Goal: Task Accomplishment & Management: Use online tool/utility

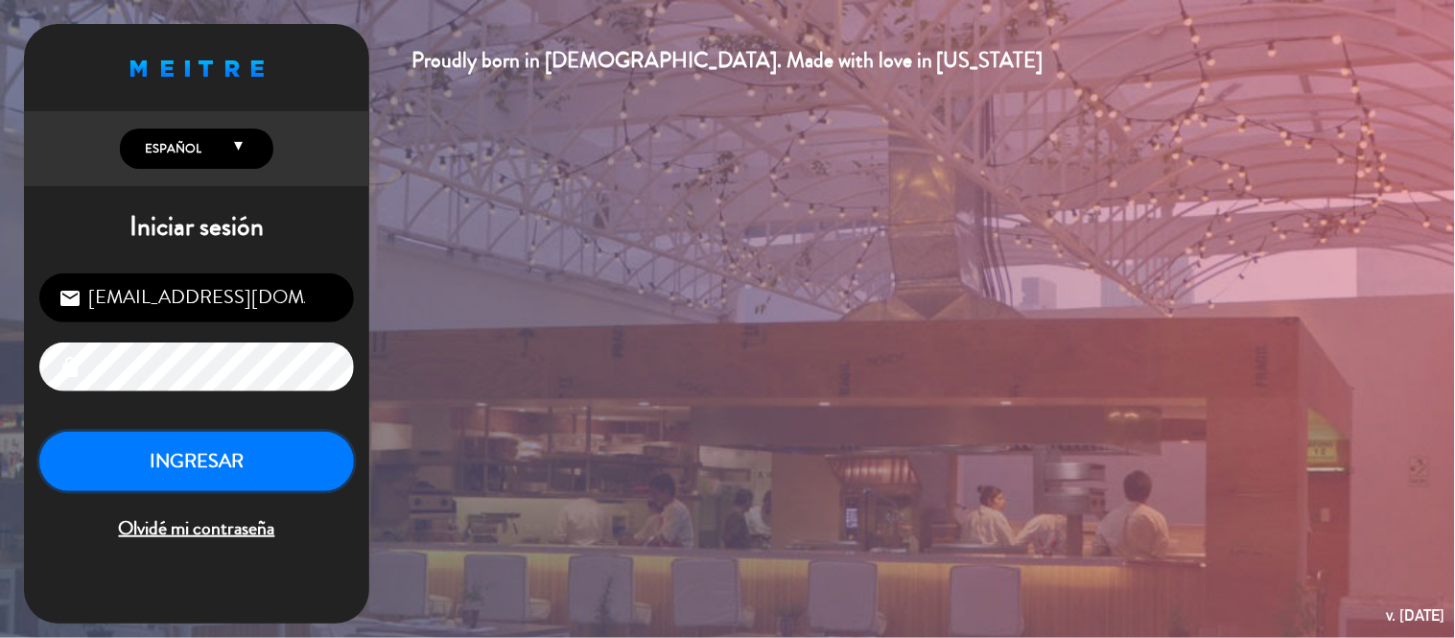
click at [179, 454] on button "INGRESAR" at bounding box center [196, 461] width 314 height 60
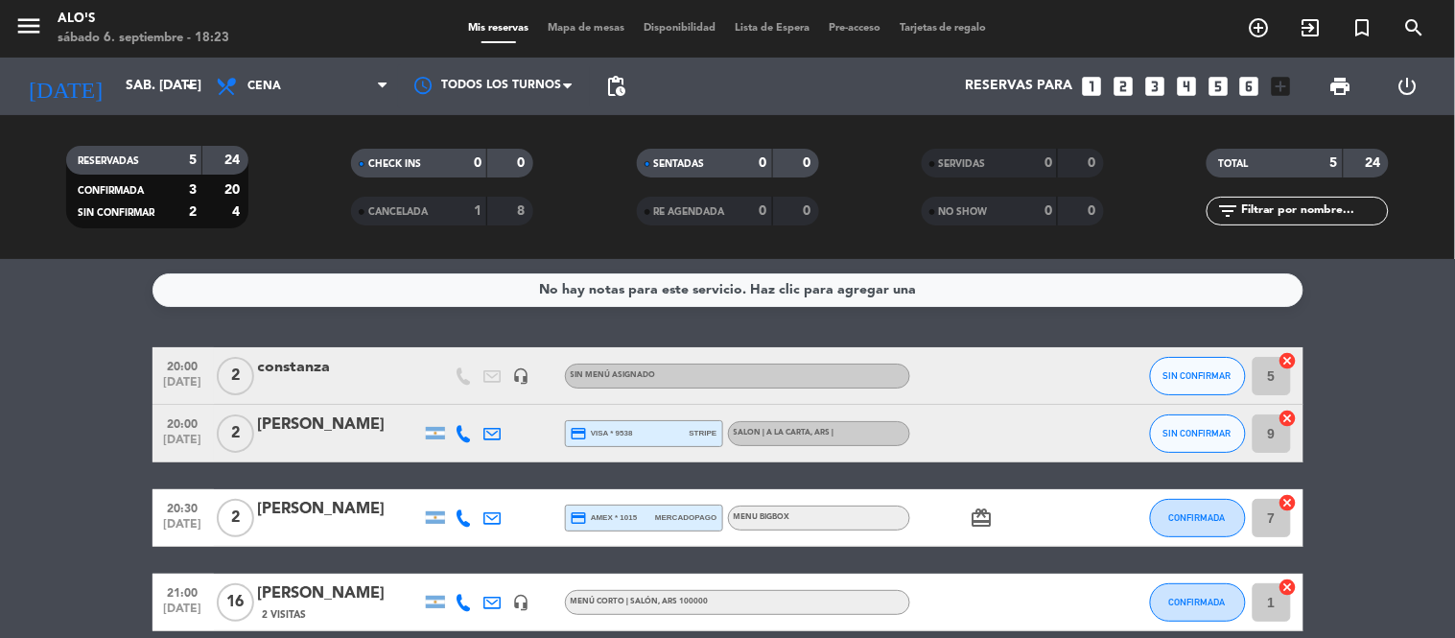
click at [591, 27] on span "Mapa de mesas" at bounding box center [586, 28] width 96 height 11
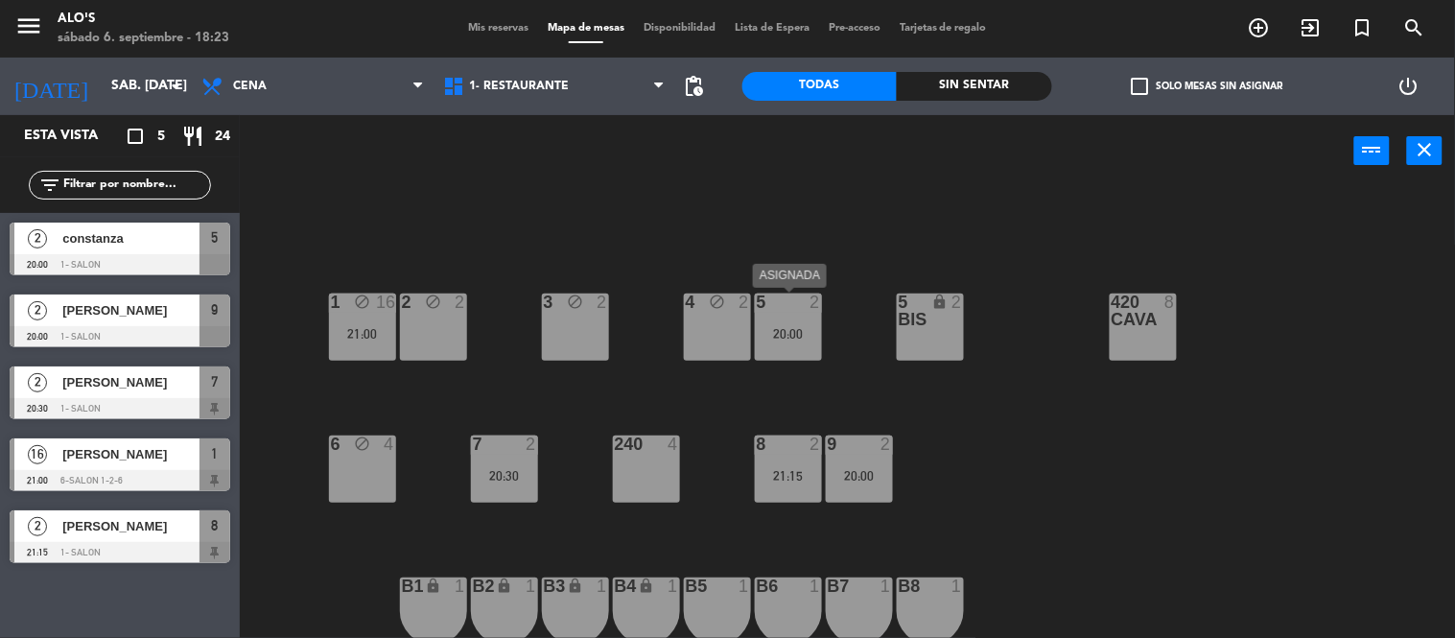
click at [791, 327] on div "20:00" at bounding box center [788, 333] width 67 height 13
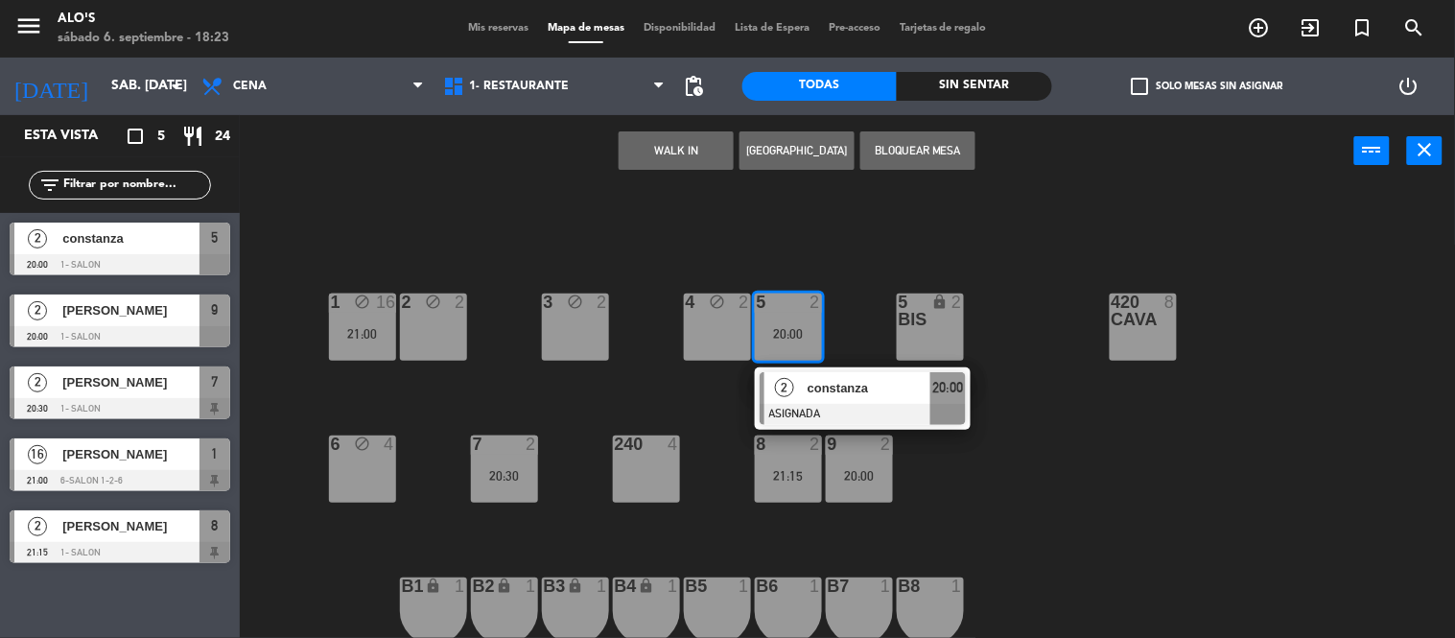
click at [932, 321] on div "lock" at bounding box center [930, 310] width 32 height 35
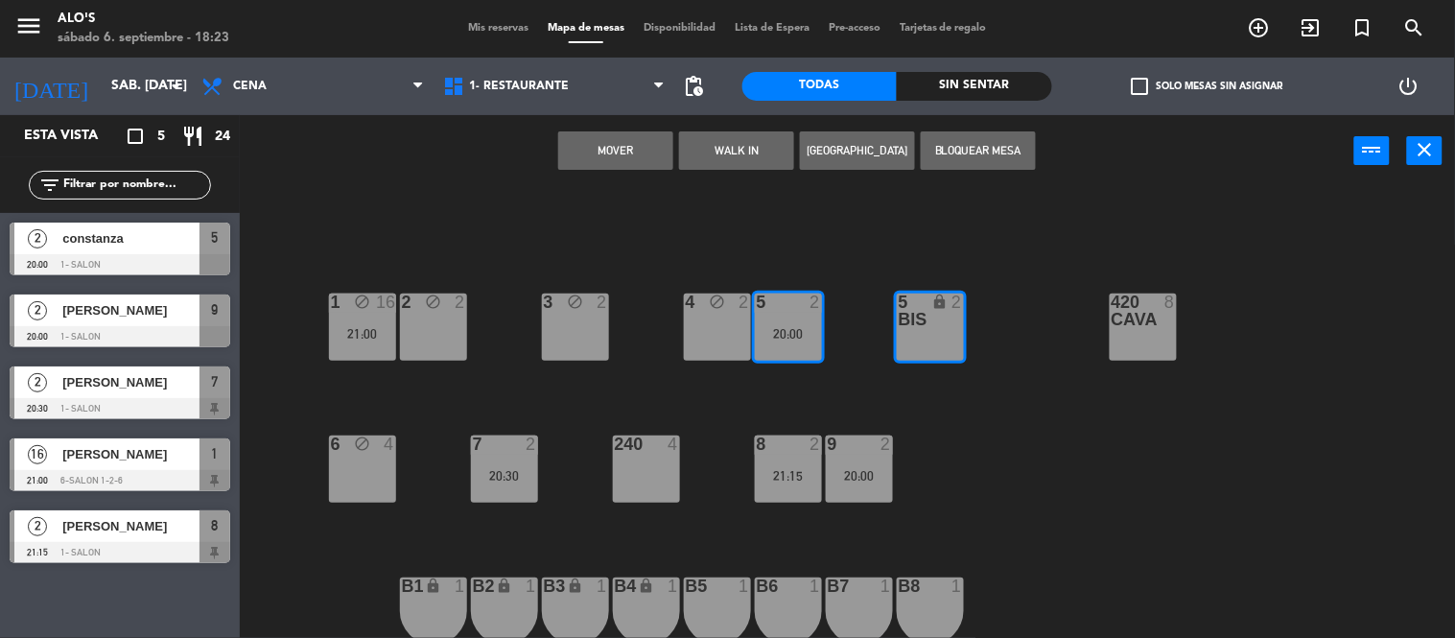
click at [625, 140] on button "Mover" at bounding box center [615, 150] width 115 height 38
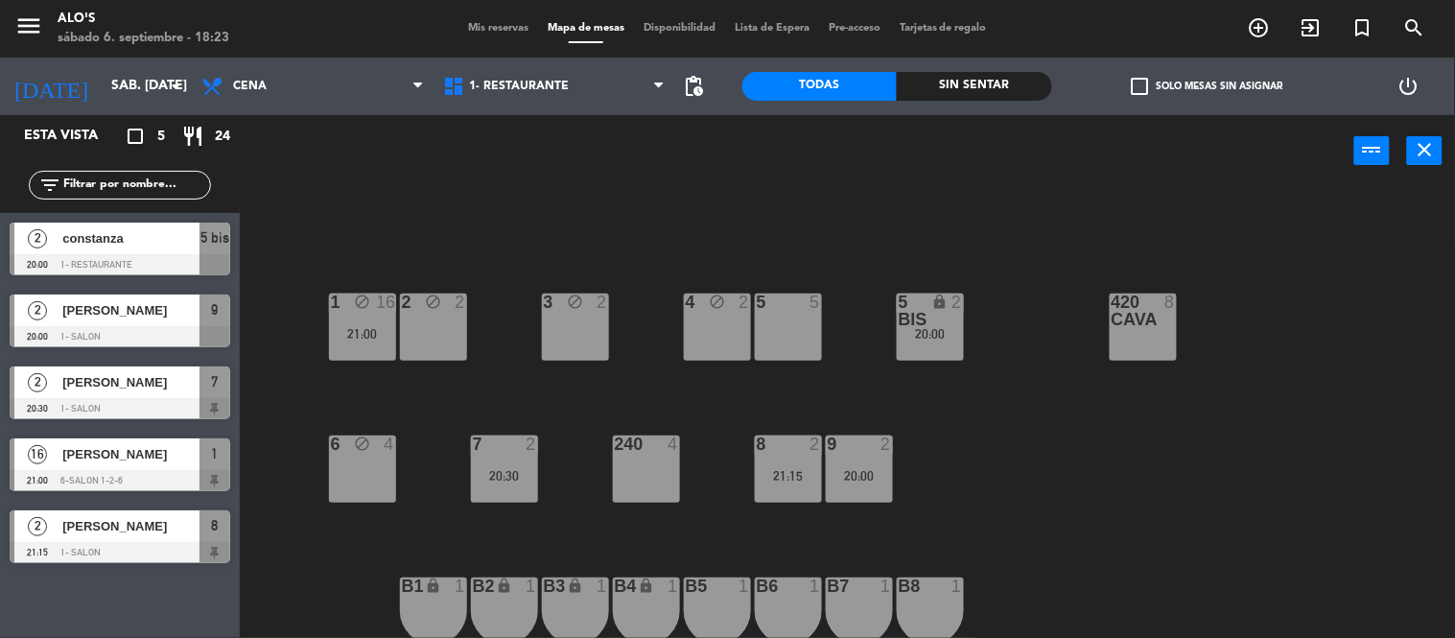
click at [787, 324] on div "5 5" at bounding box center [788, 326] width 67 height 67
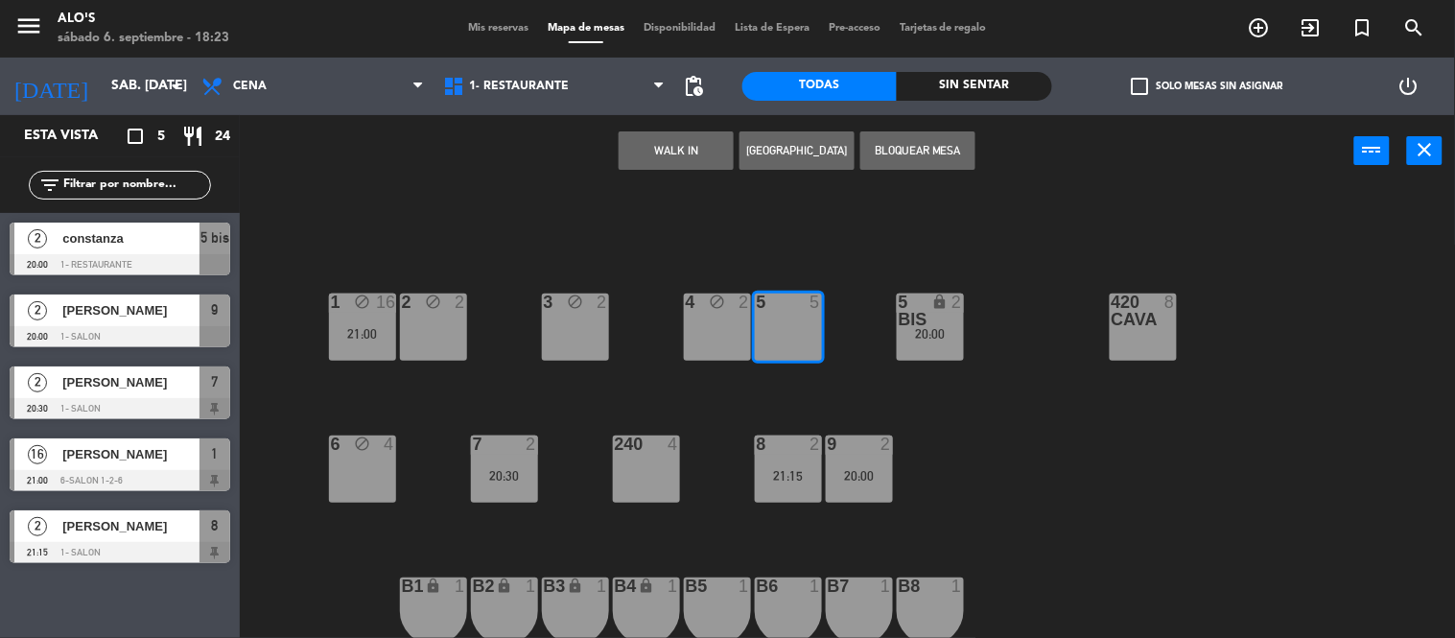
click at [930, 138] on button "Bloquear Mesa" at bounding box center [917, 150] width 115 height 38
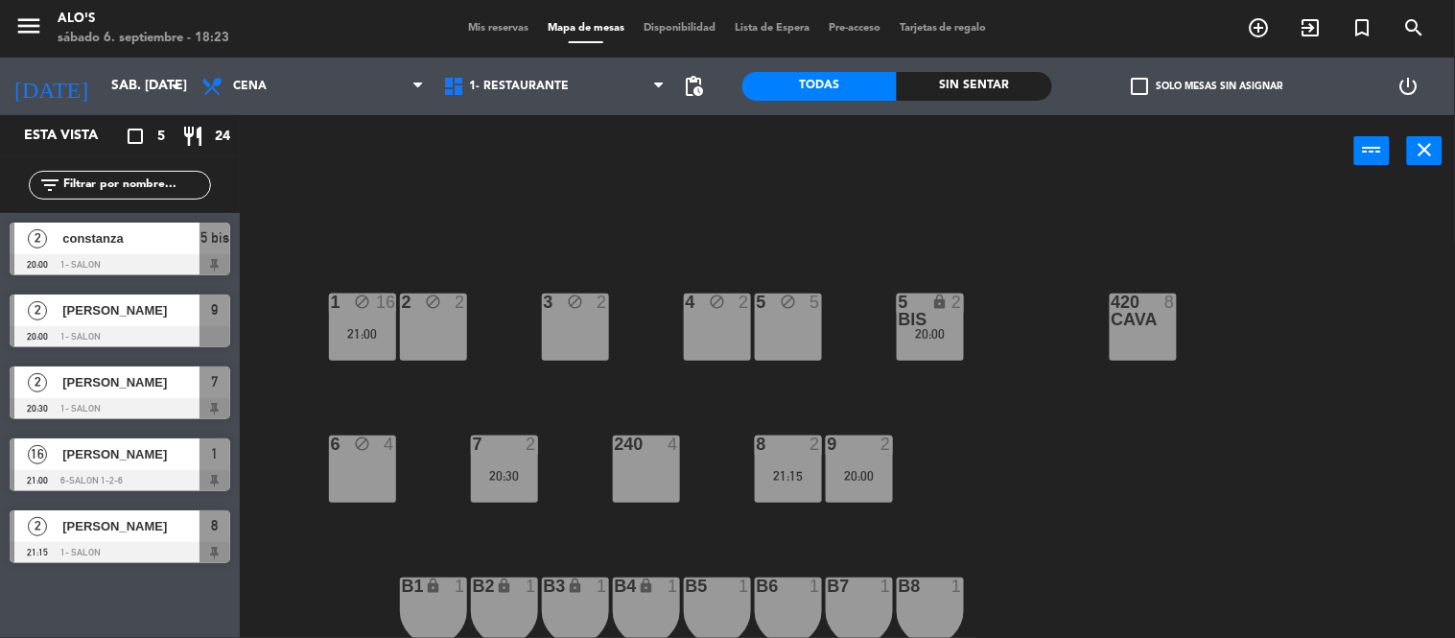
click at [382, 491] on div "6 block 4" at bounding box center [362, 468] width 67 height 67
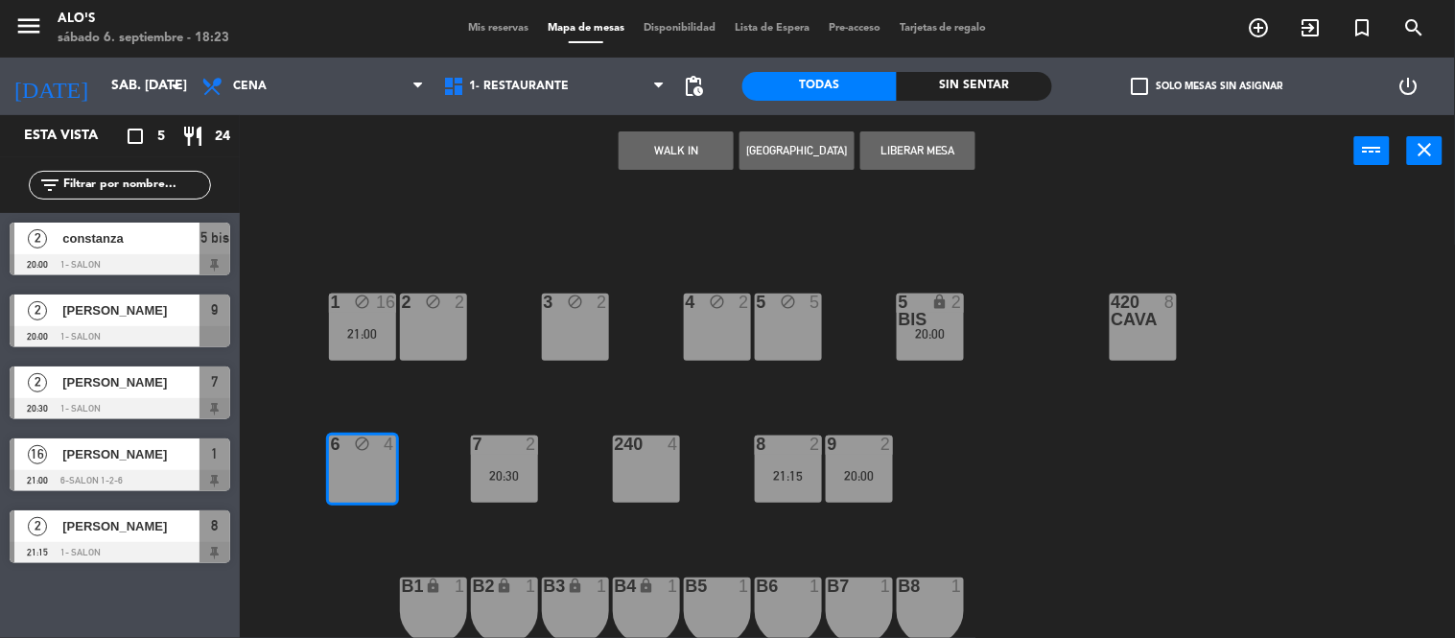
click at [916, 153] on button "Liberar Mesa" at bounding box center [917, 150] width 115 height 38
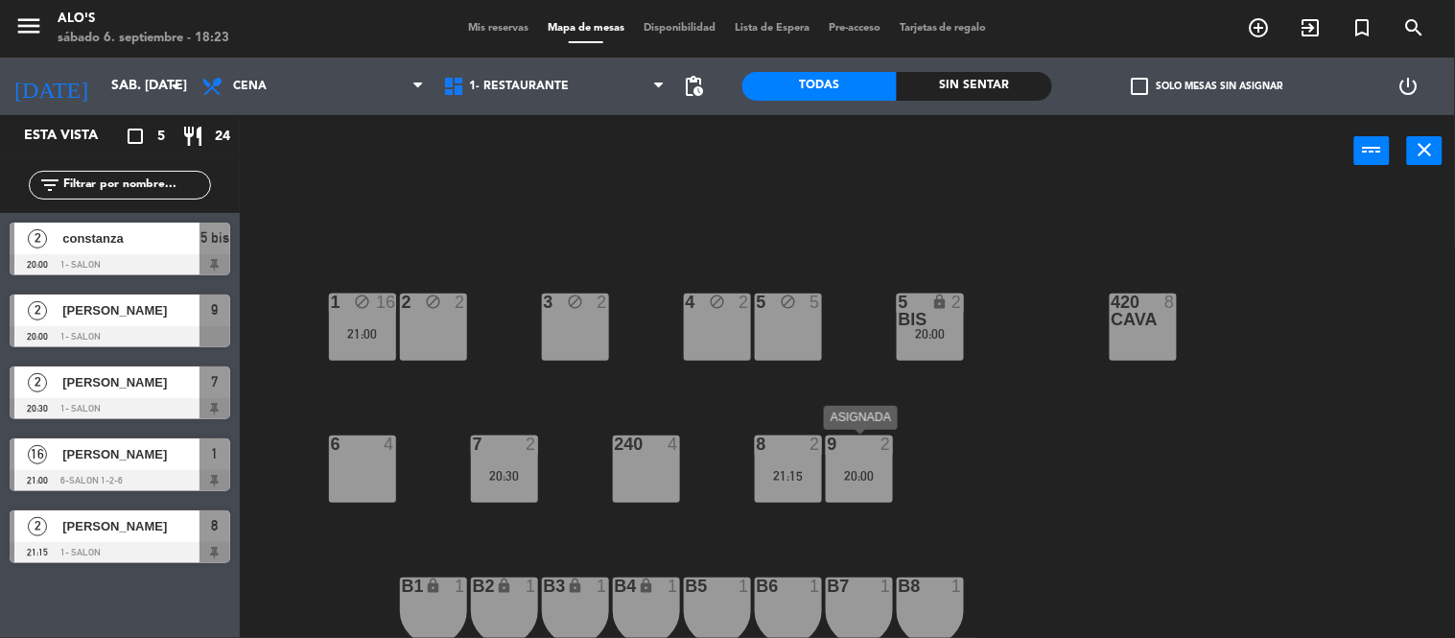
click at [857, 469] on div "20:00" at bounding box center [859, 475] width 67 height 13
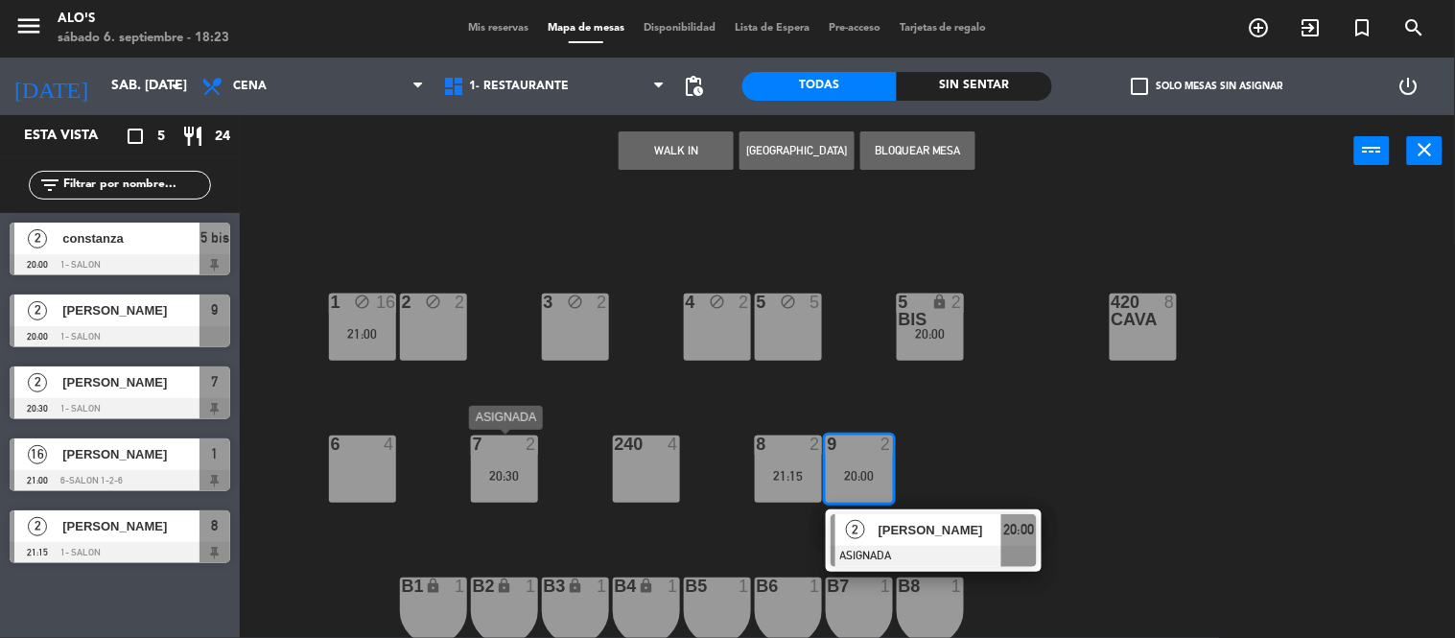
click at [514, 460] on div "7 2 20:30" at bounding box center [504, 468] width 67 height 67
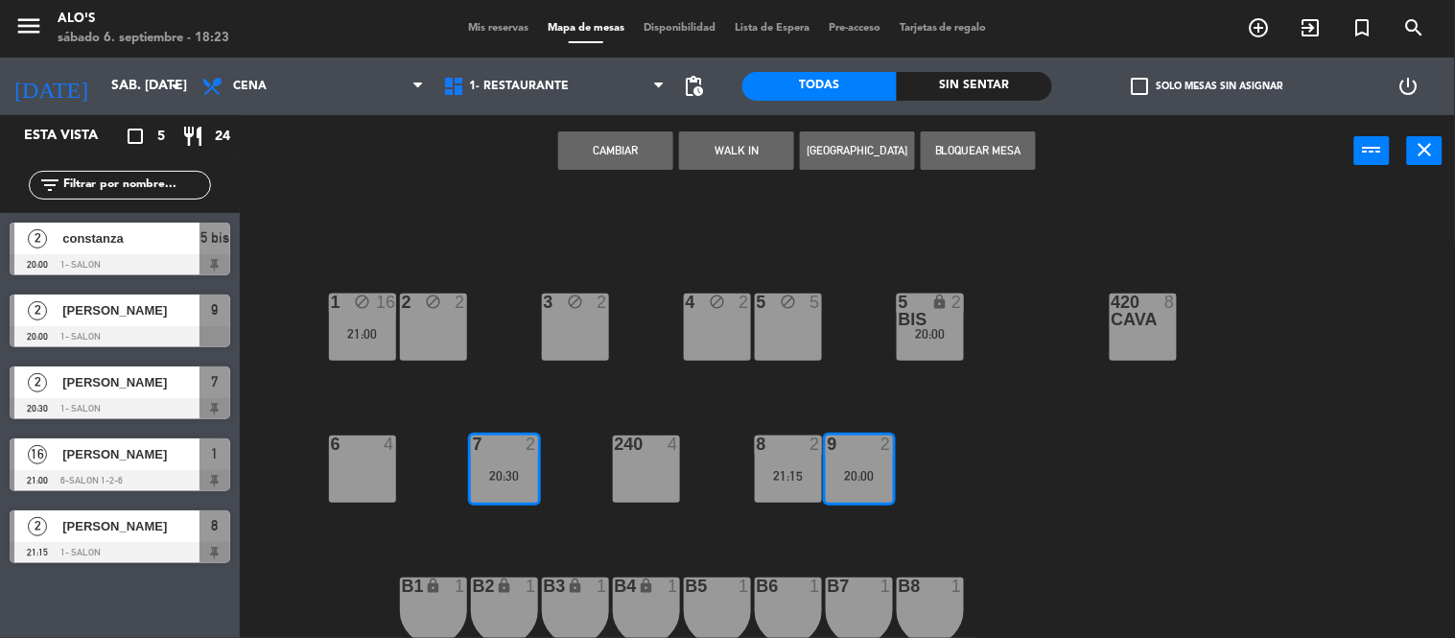
click at [588, 142] on button "Cambiar" at bounding box center [615, 150] width 115 height 38
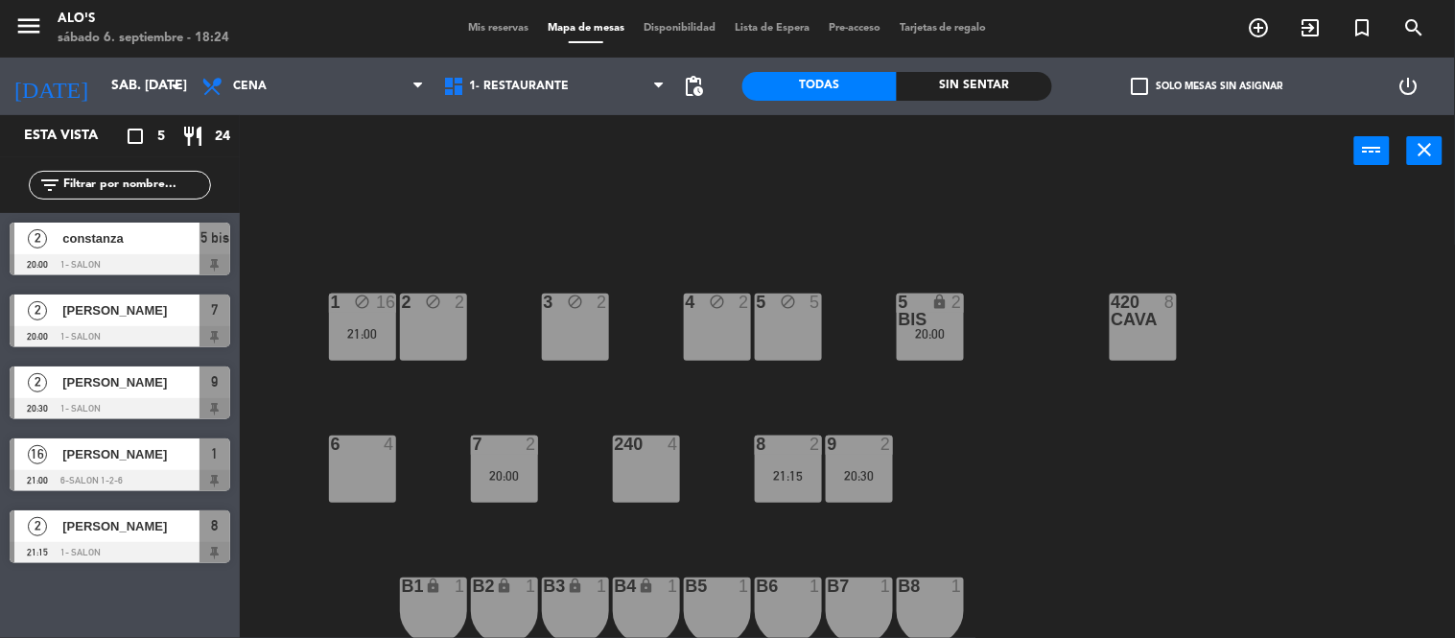
click at [366, 457] on div "6 4" at bounding box center [362, 468] width 67 height 67
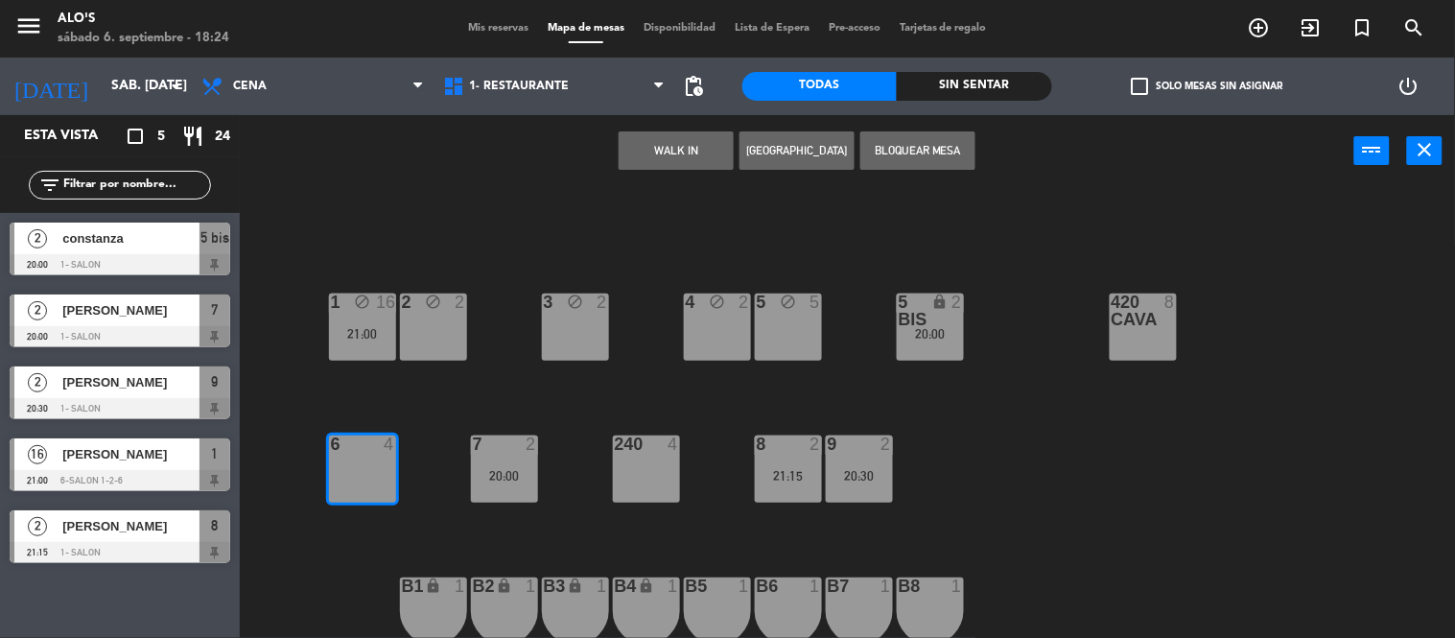
click at [803, 323] on div "5 block 5" at bounding box center [788, 326] width 67 height 67
click at [792, 345] on div "5 block 5" at bounding box center [788, 326] width 67 height 67
click at [340, 481] on div "6 4" at bounding box center [362, 468] width 67 height 67
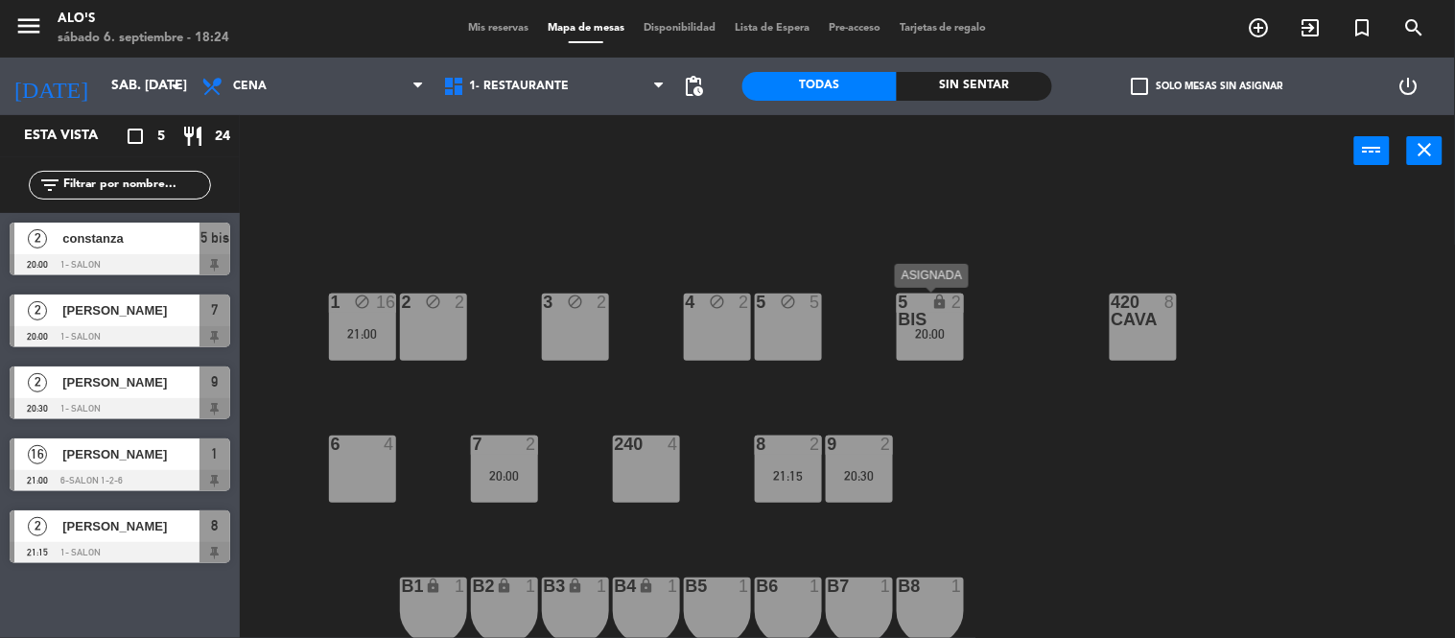
click at [931, 352] on div "5 bis lock 2 20:00" at bounding box center [929, 326] width 67 height 67
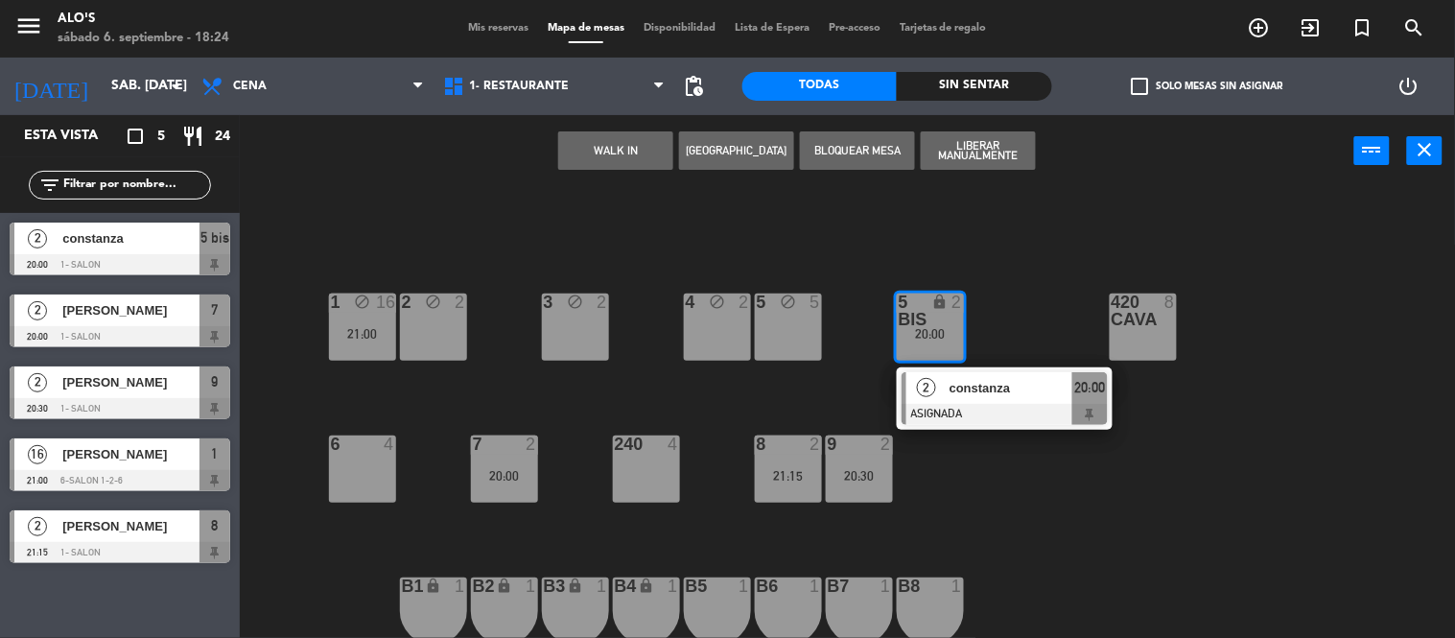
click at [931, 352] on div "5 bis lock 2 20:00" at bounding box center [929, 326] width 67 height 67
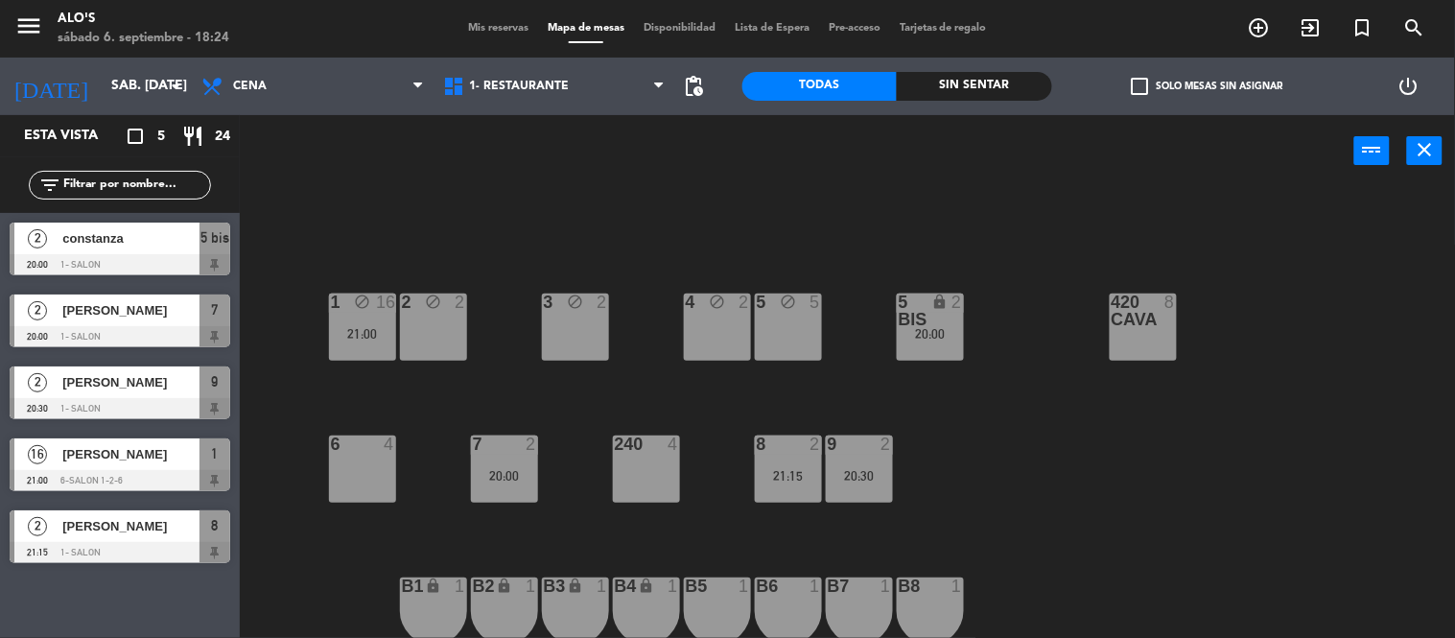
click at [947, 294] on div "2" at bounding box center [961, 310] width 32 height 35
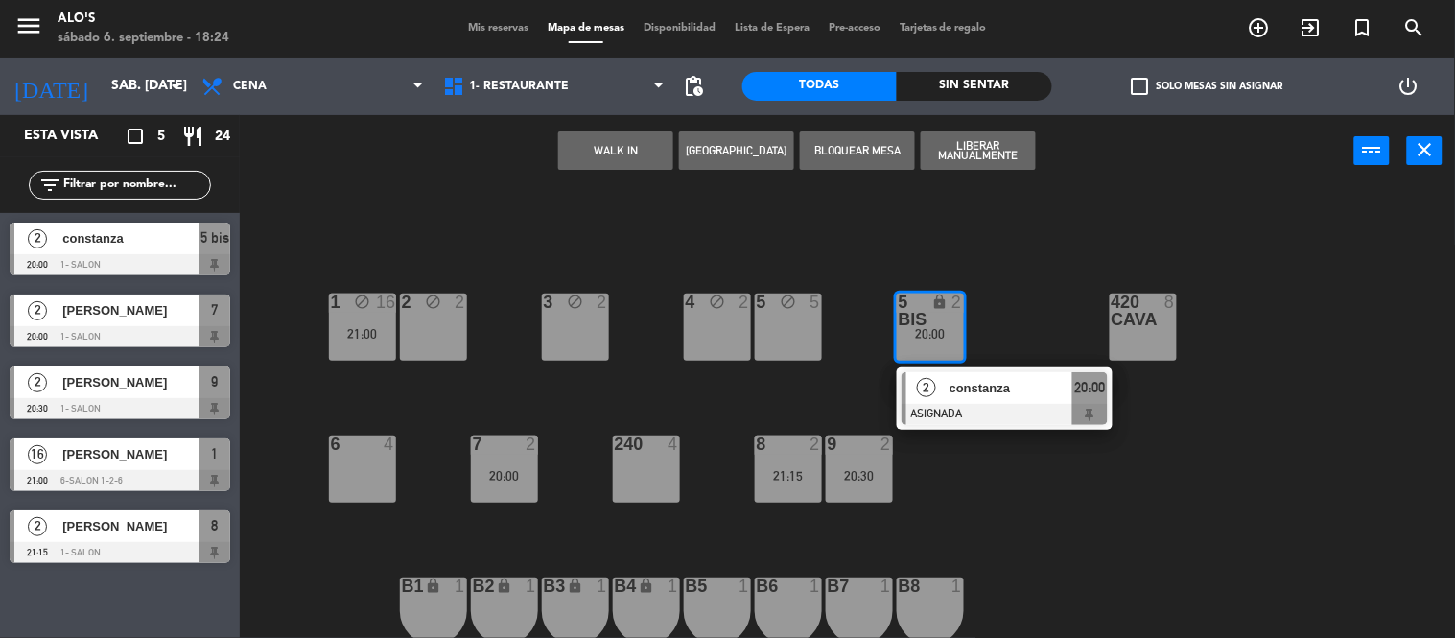
click at [359, 461] on div "6 4" at bounding box center [362, 468] width 67 height 67
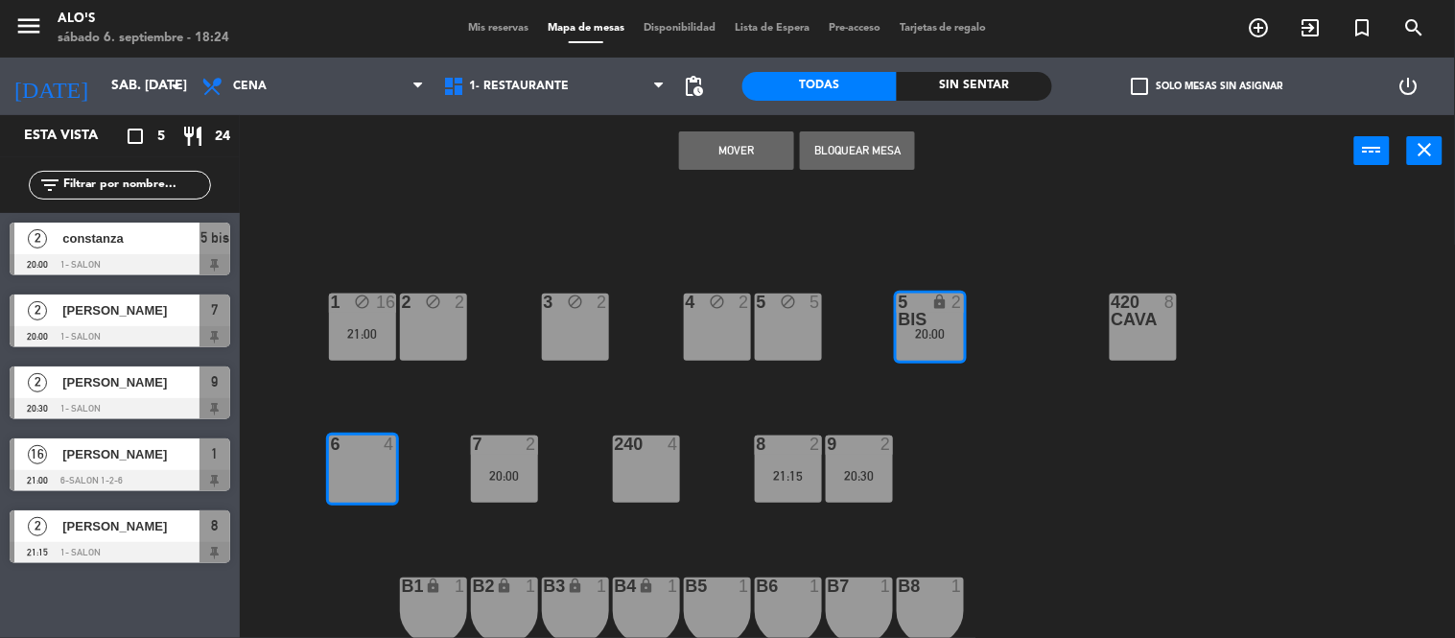
click at [779, 147] on button "Mover" at bounding box center [736, 150] width 115 height 38
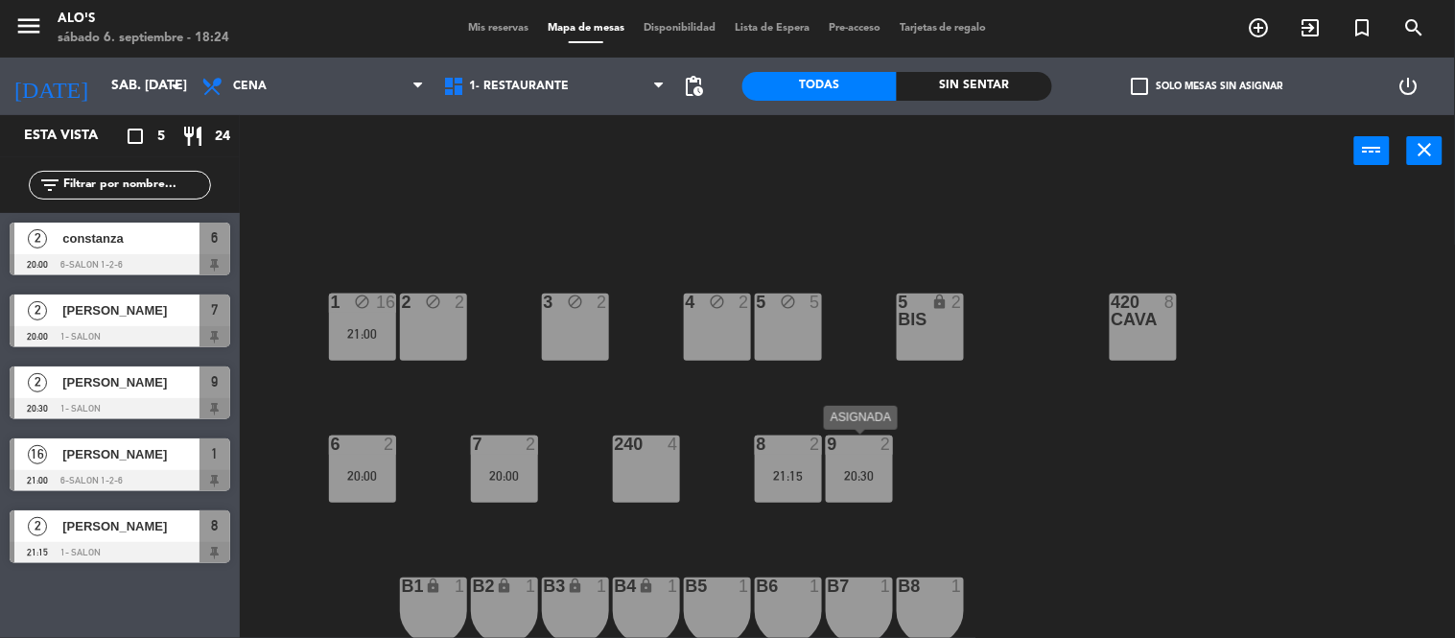
click at [841, 476] on div "20:30" at bounding box center [859, 475] width 67 height 13
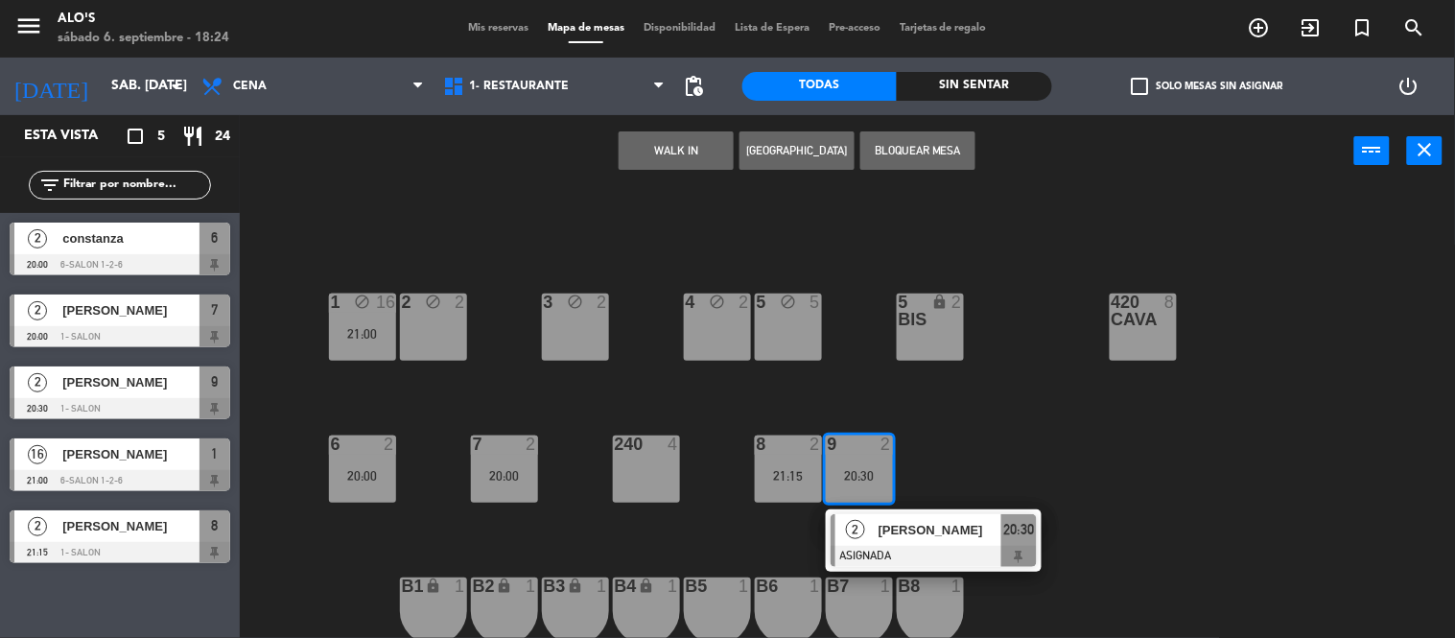
click at [841, 476] on div "20:30" at bounding box center [859, 475] width 67 height 13
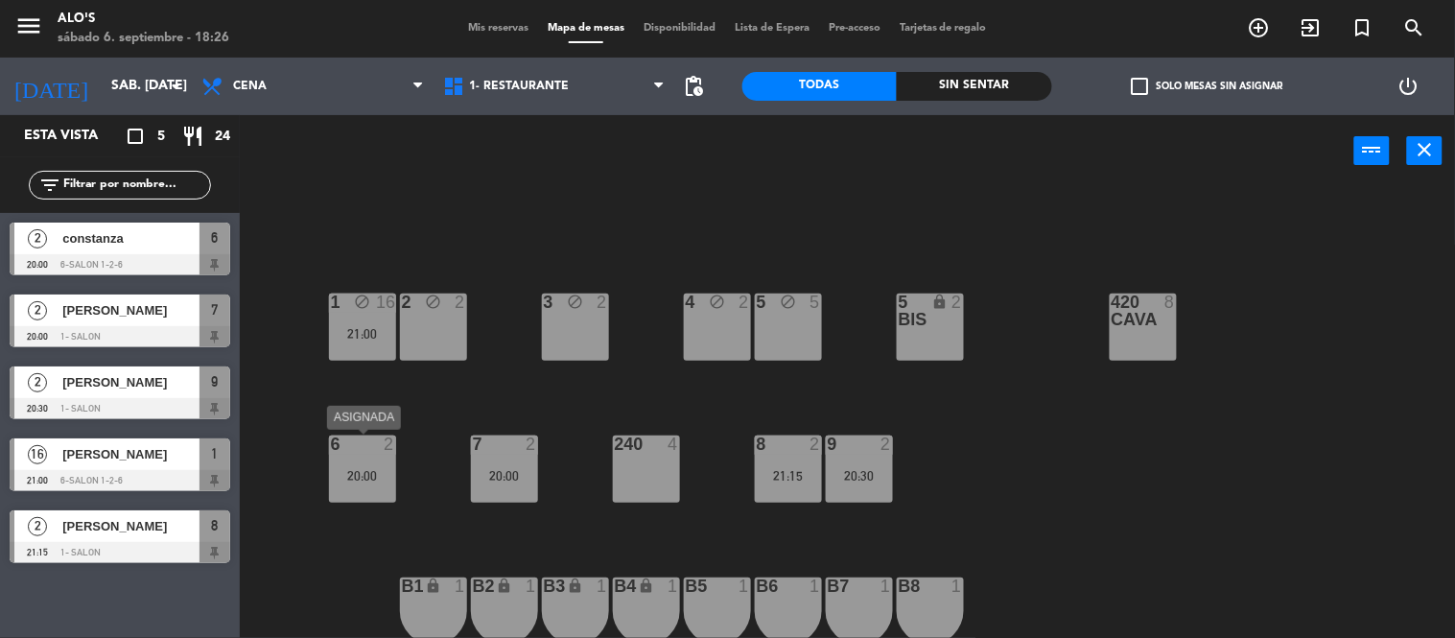
click at [380, 460] on div "6 2 20:00" at bounding box center [362, 468] width 67 height 67
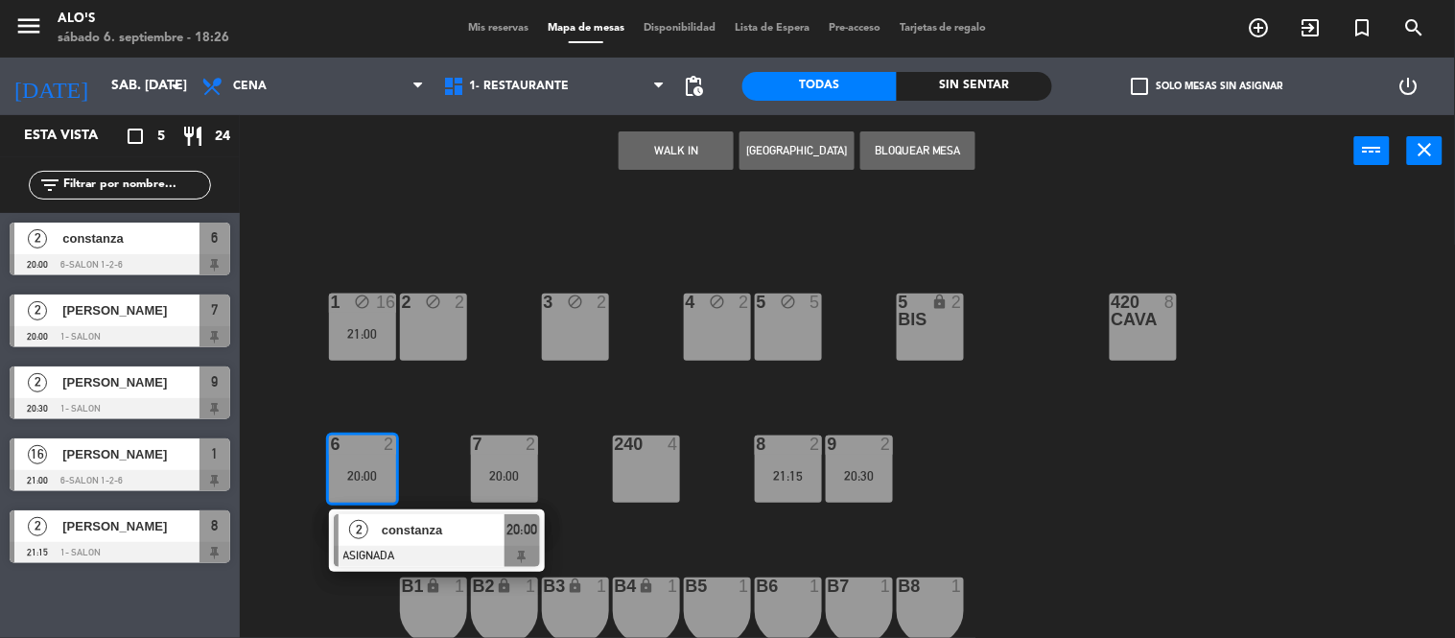
click at [811, 343] on div "5 block 5" at bounding box center [788, 326] width 67 height 67
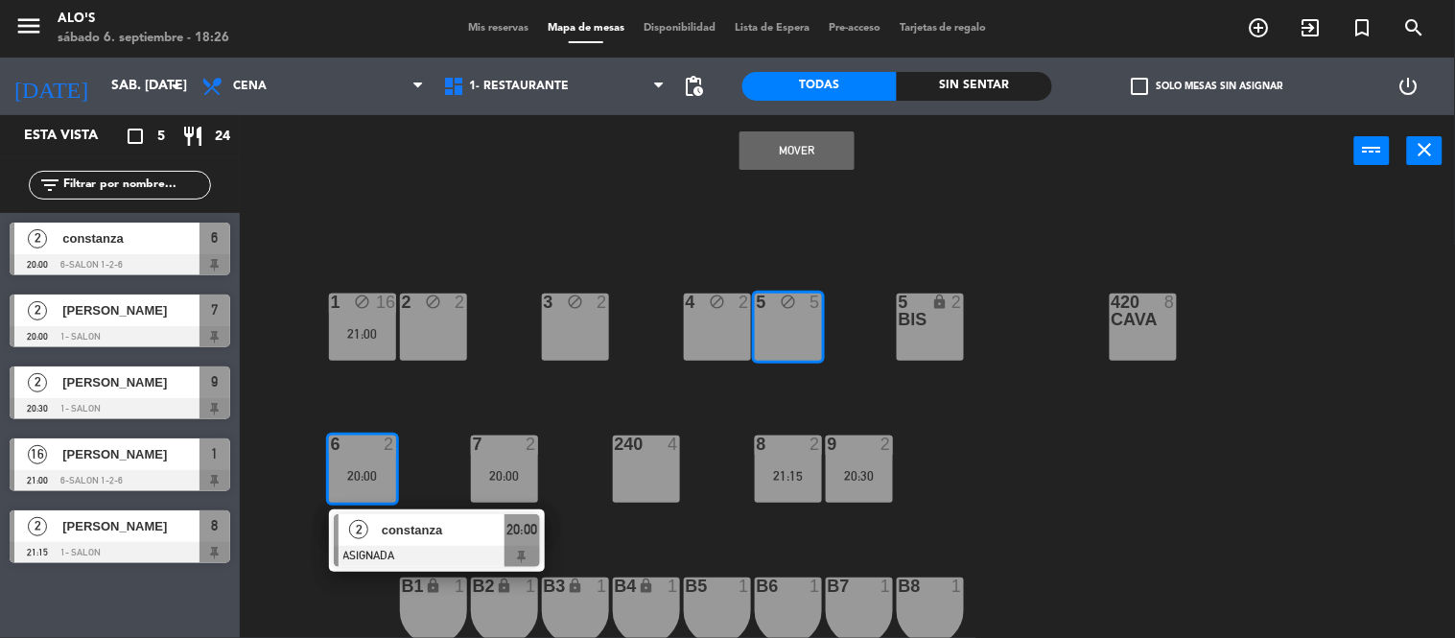
click at [827, 165] on button "Mover" at bounding box center [796, 150] width 115 height 38
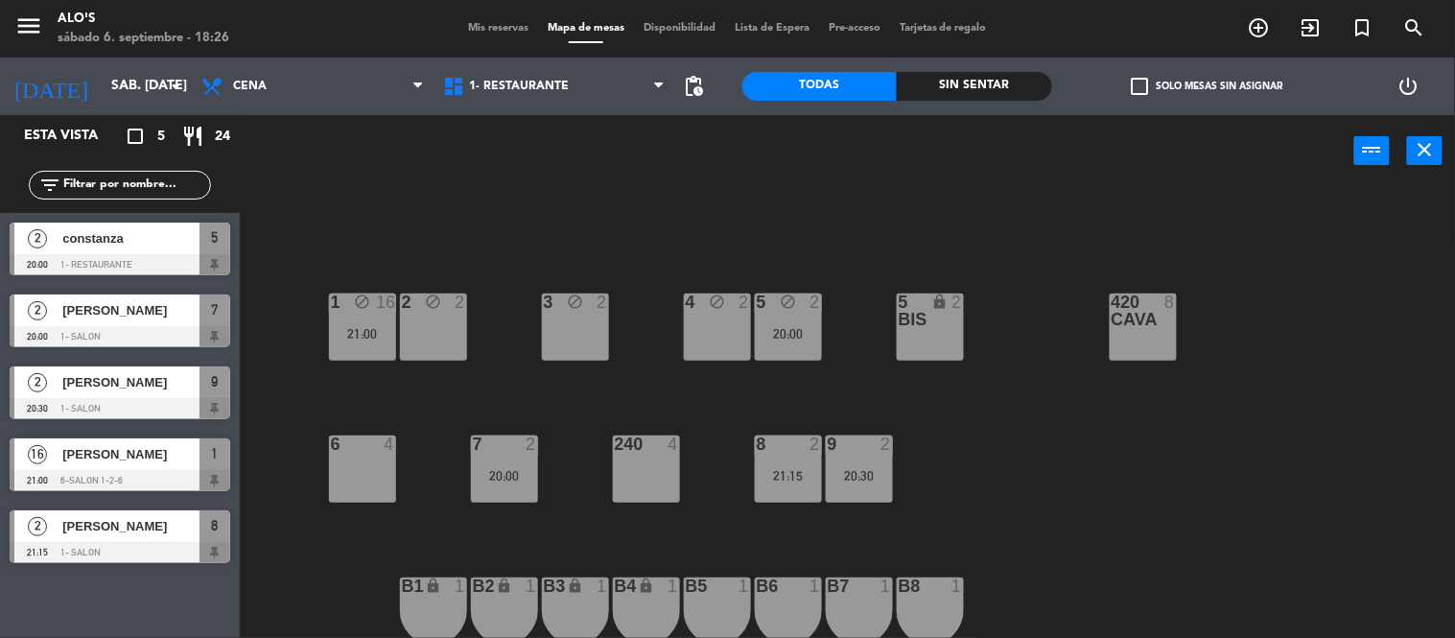
click at [514, 479] on div "20:00" at bounding box center [504, 475] width 67 height 13
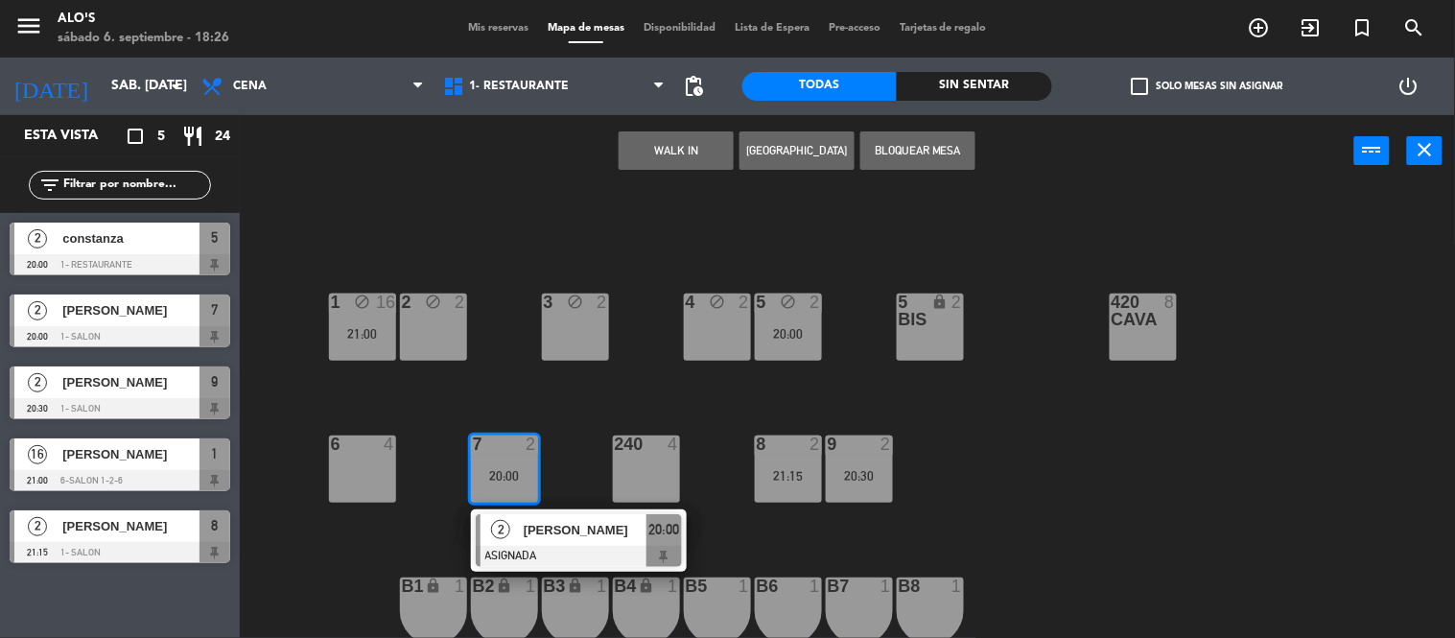
click at [970, 321] on div "2" at bounding box center [961, 310] width 32 height 35
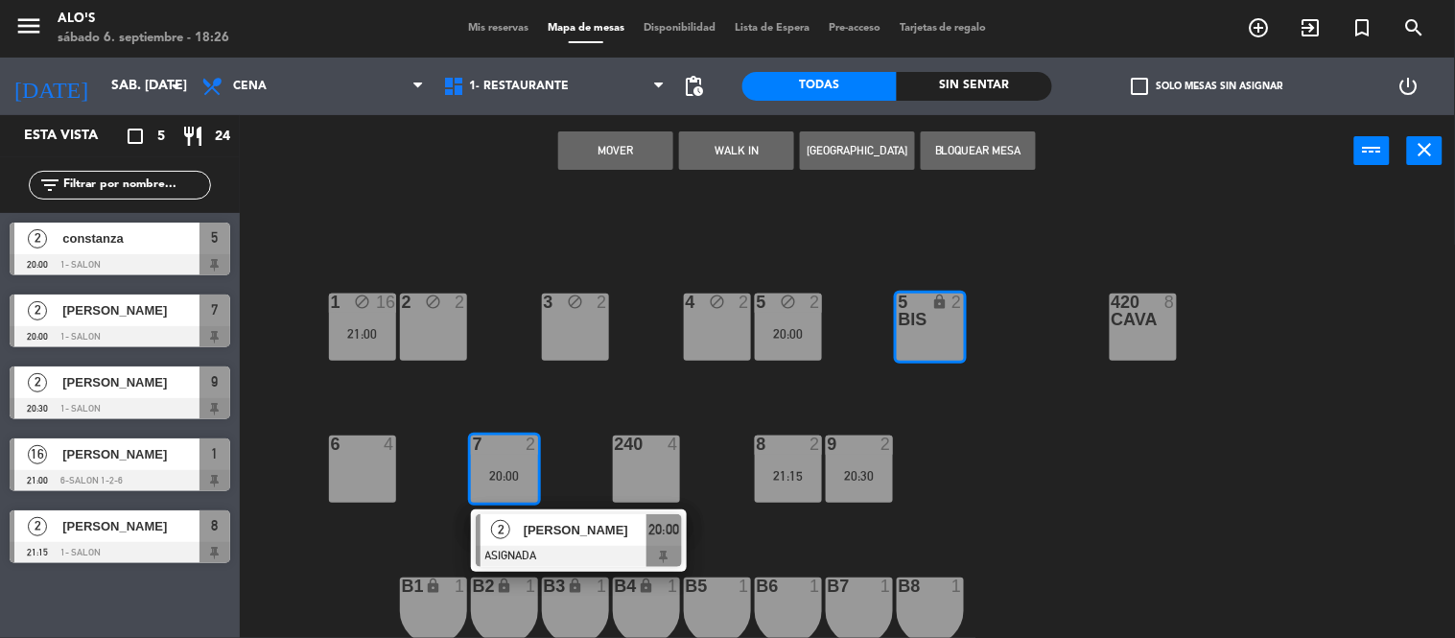
click at [592, 125] on div "Mover WALK IN [GEOGRAPHIC_DATA] Bloquear Mesa power_input close" at bounding box center [797, 151] width 1114 height 73
click at [595, 128] on div "Mover WALK IN [GEOGRAPHIC_DATA] Bloquear Mesa power_input close" at bounding box center [797, 151] width 1114 height 73
click at [605, 142] on button "Mover" at bounding box center [615, 150] width 115 height 38
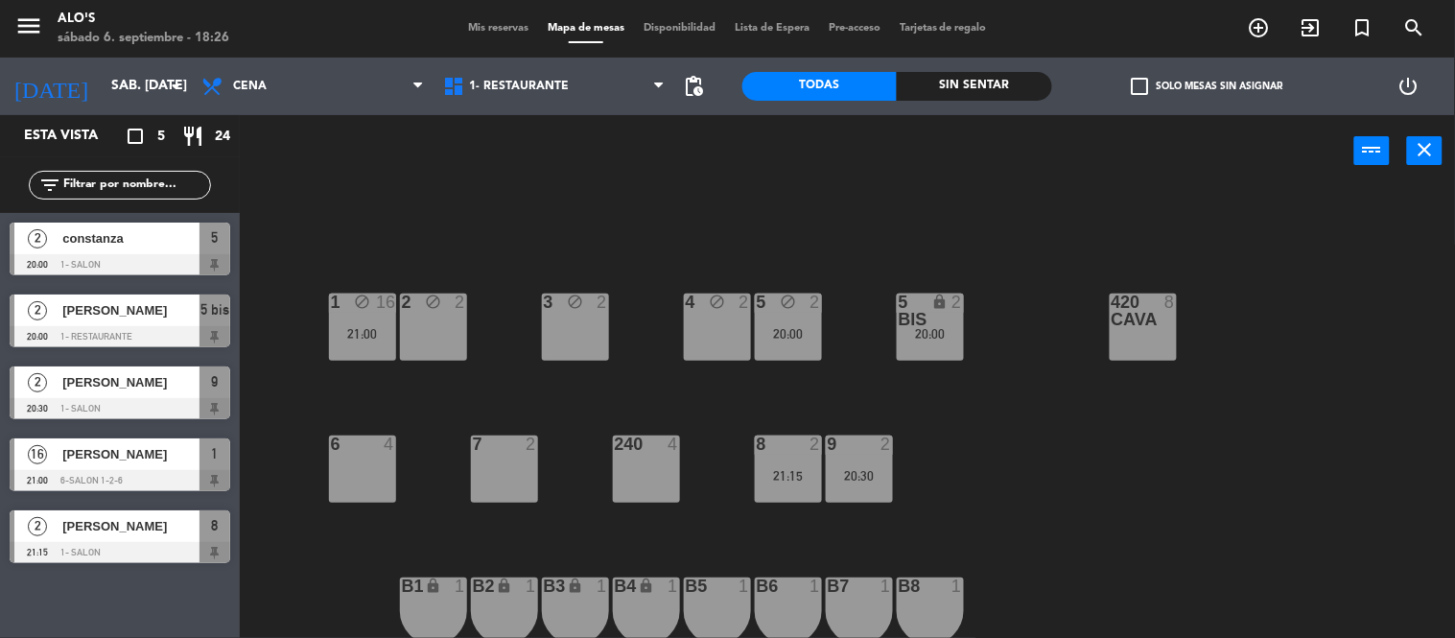
click at [364, 443] on div at bounding box center [362, 443] width 32 height 17
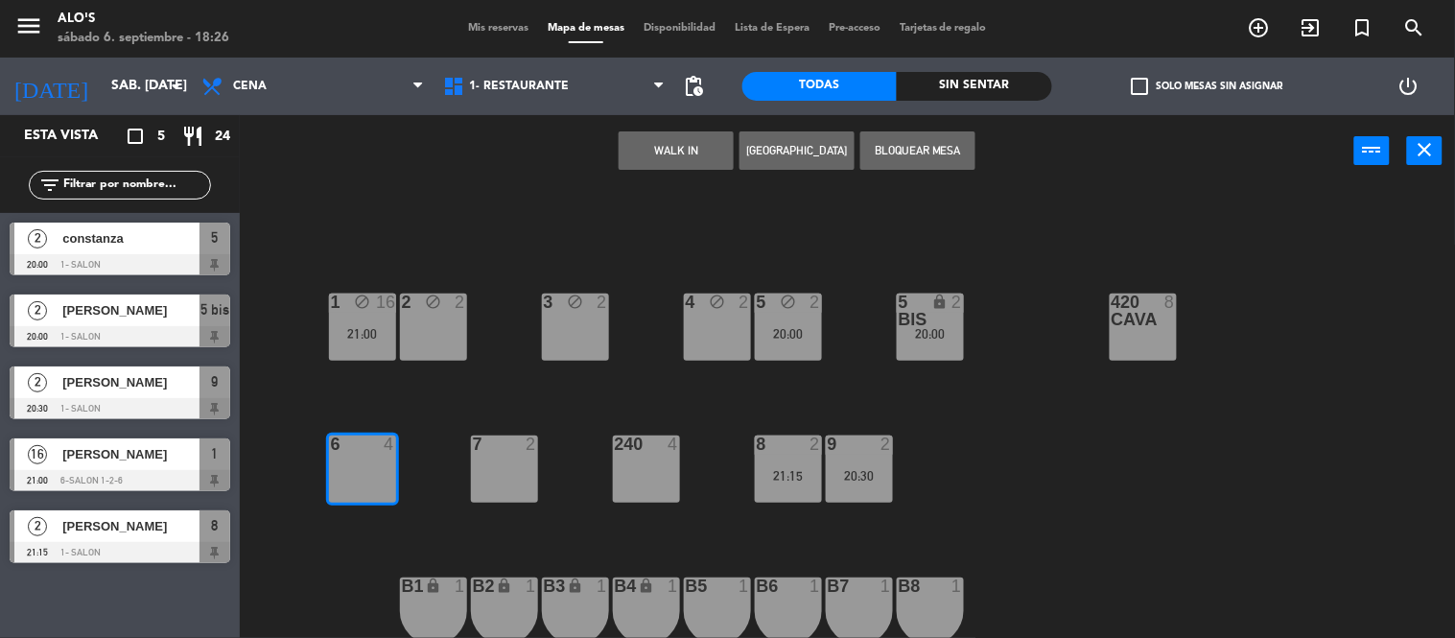
click at [874, 147] on button "Bloquear Mesa" at bounding box center [917, 150] width 115 height 38
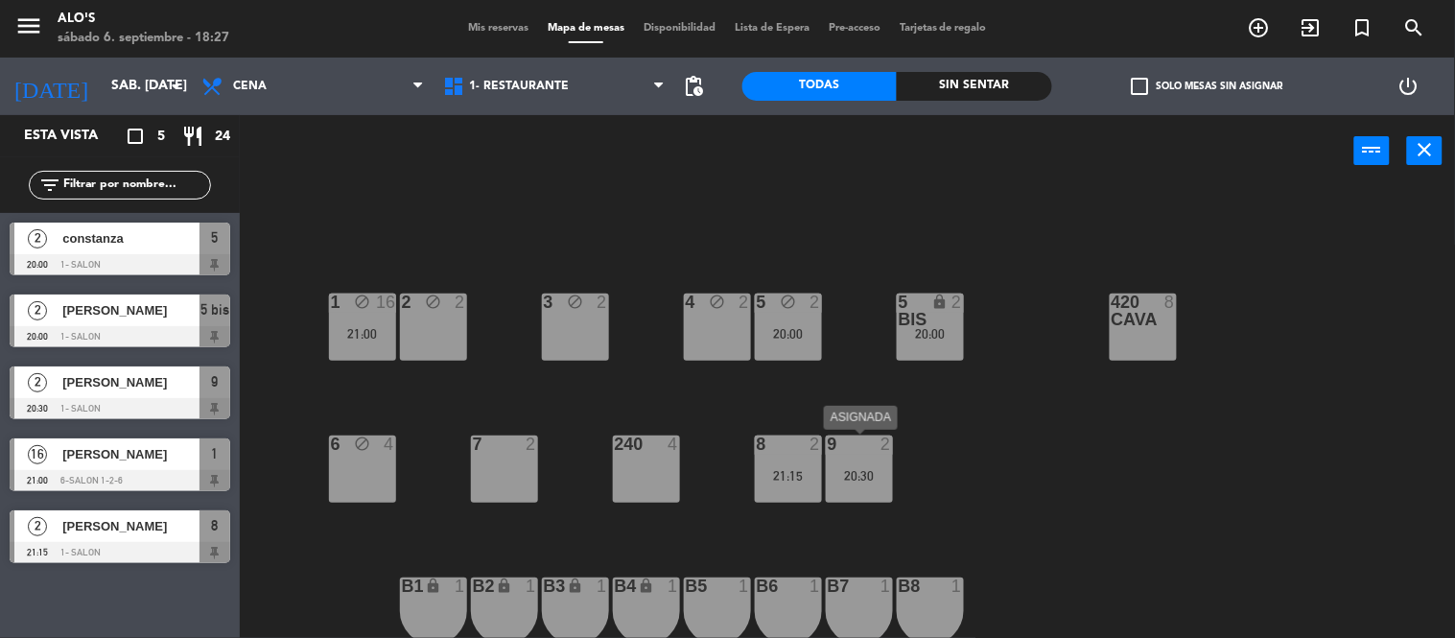
click at [868, 455] on div "9 2 20:30" at bounding box center [859, 468] width 67 height 67
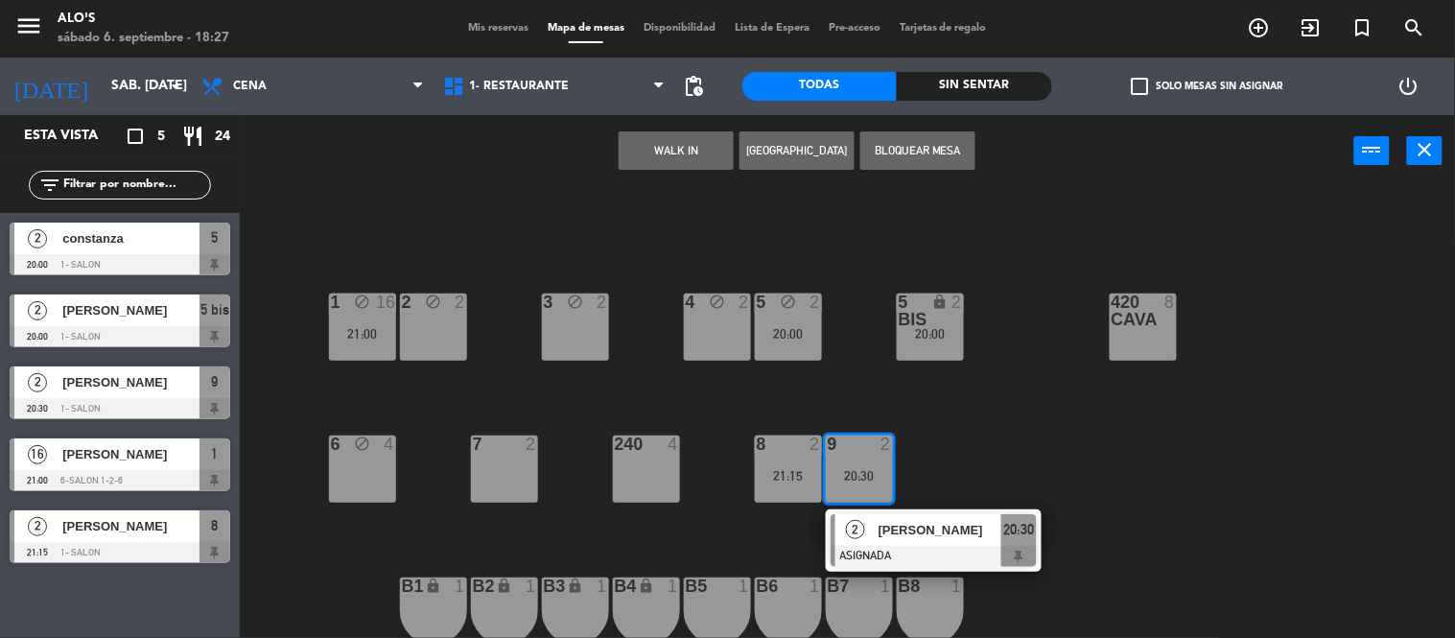
click at [500, 476] on div "7 2" at bounding box center [504, 468] width 67 height 67
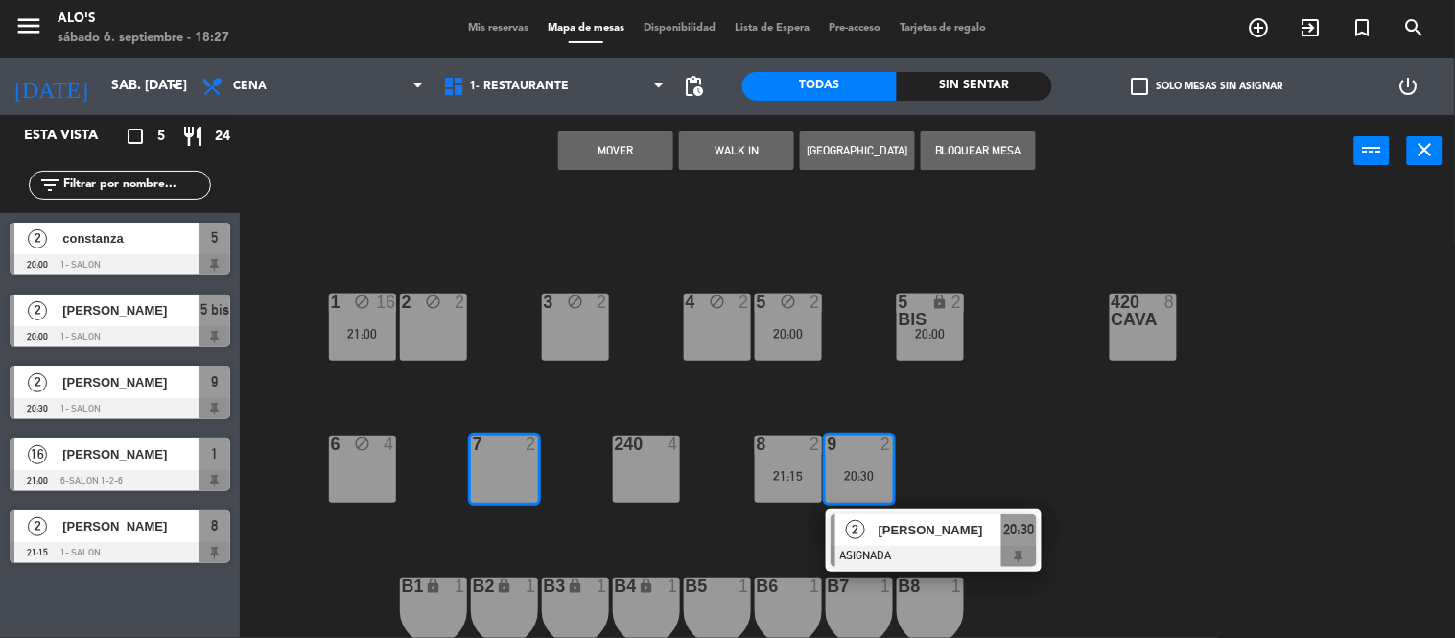
click at [600, 135] on button "Mover" at bounding box center [615, 150] width 115 height 38
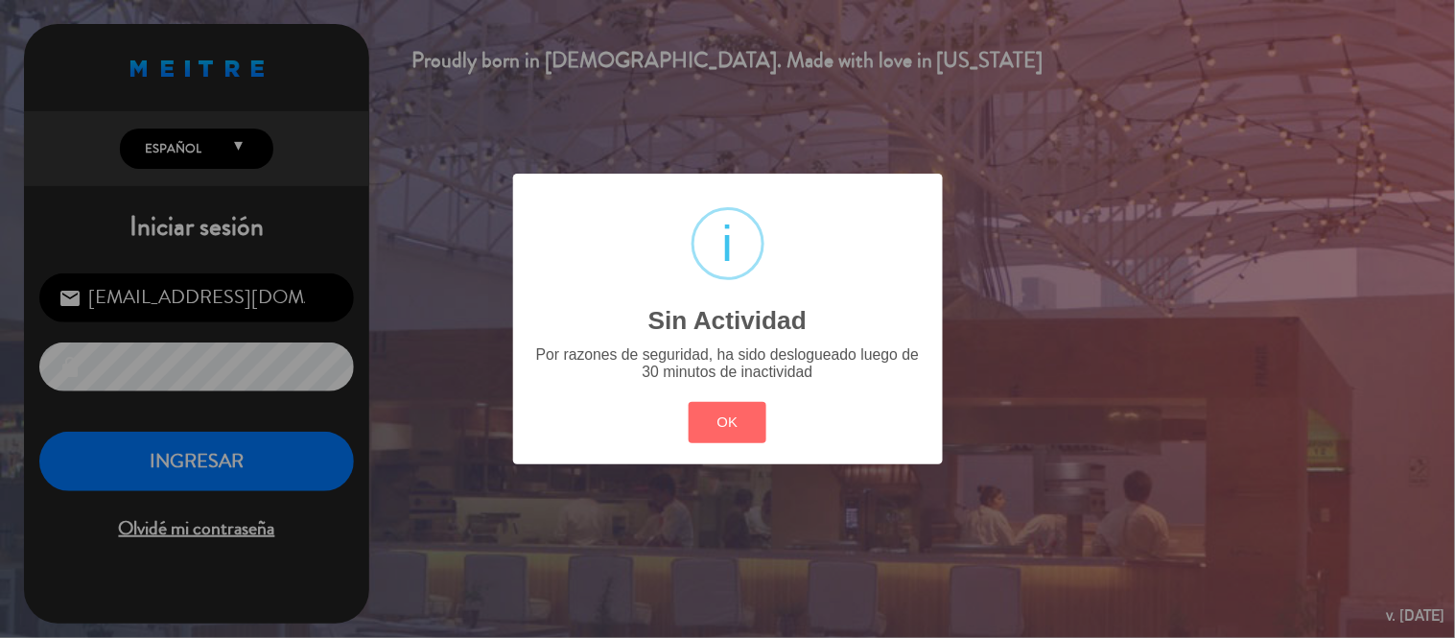
click at [606, 386] on div "? ! i Sin Actividad × Por razones de seguridad, ha sido deslogueado luego de 30…" at bounding box center [728, 319] width 430 height 290
click at [311, 413] on div "? ! i Sin Actividad × Por razones de seguridad, ha sido deslogueado luego de 30…" at bounding box center [727, 319] width 1455 height 638
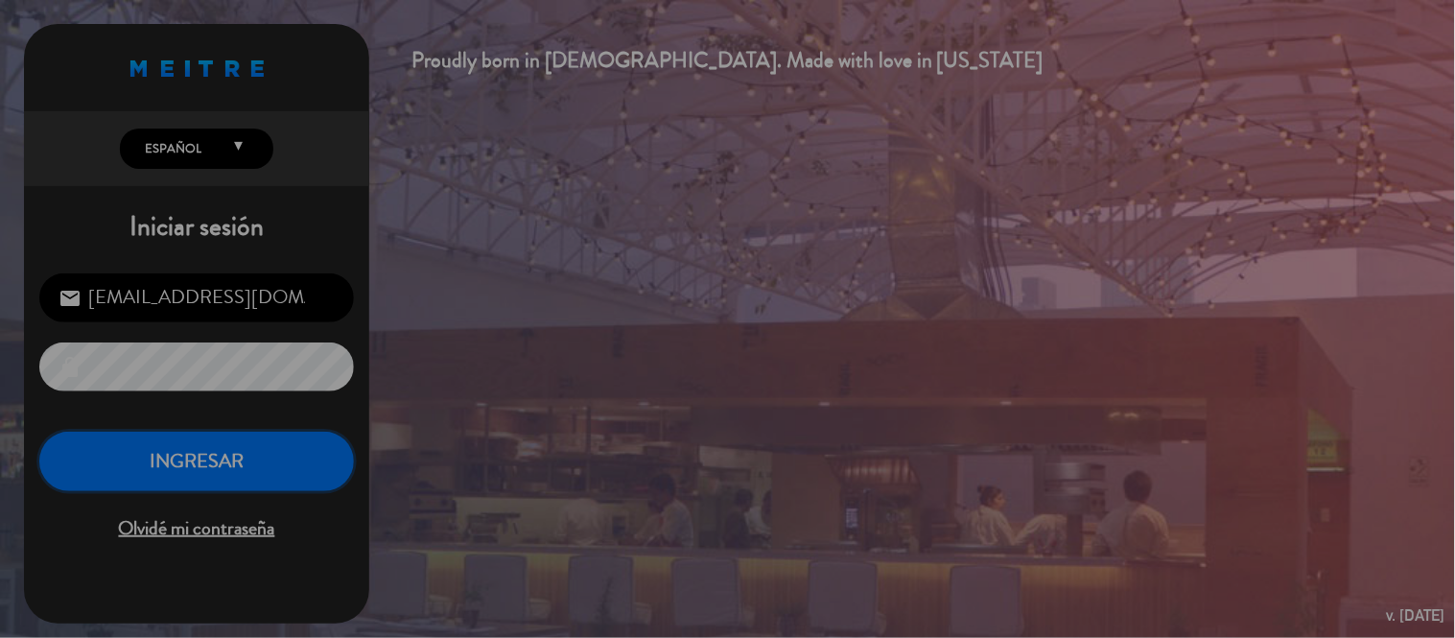
click at [324, 460] on button "INGRESAR" at bounding box center [196, 461] width 314 height 60
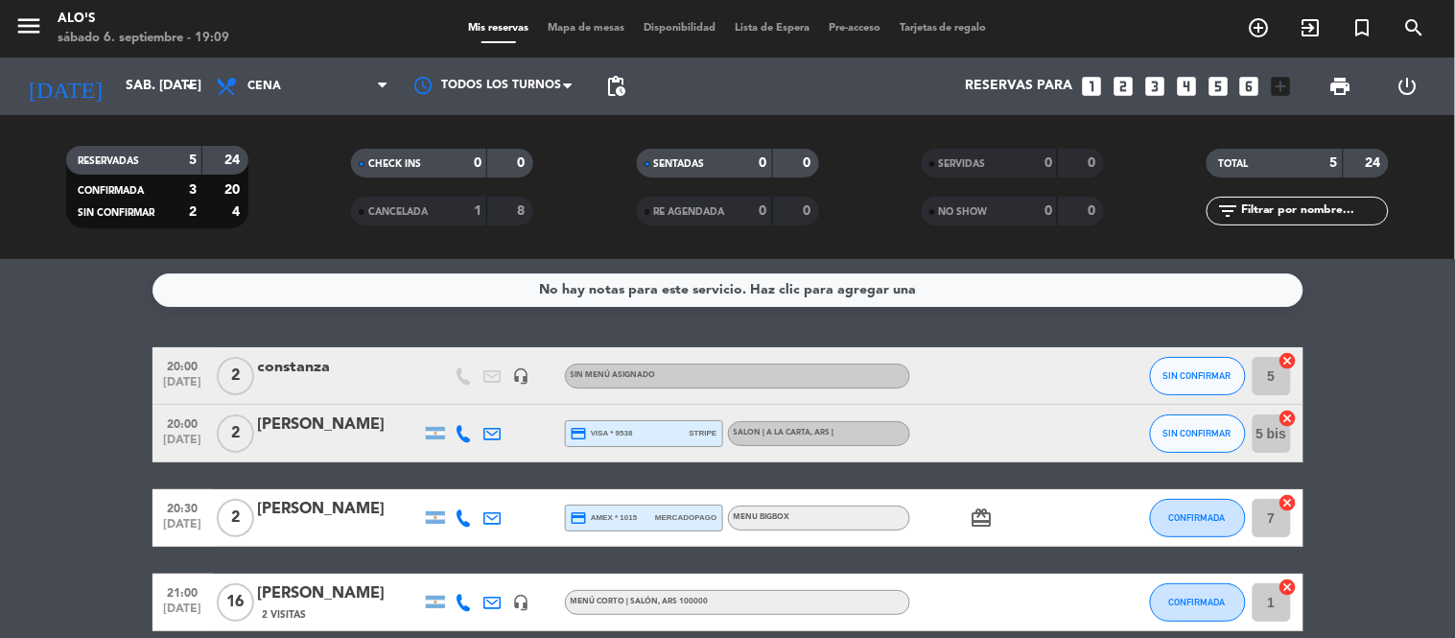
click at [570, 26] on span "Mapa de mesas" at bounding box center [586, 28] width 96 height 11
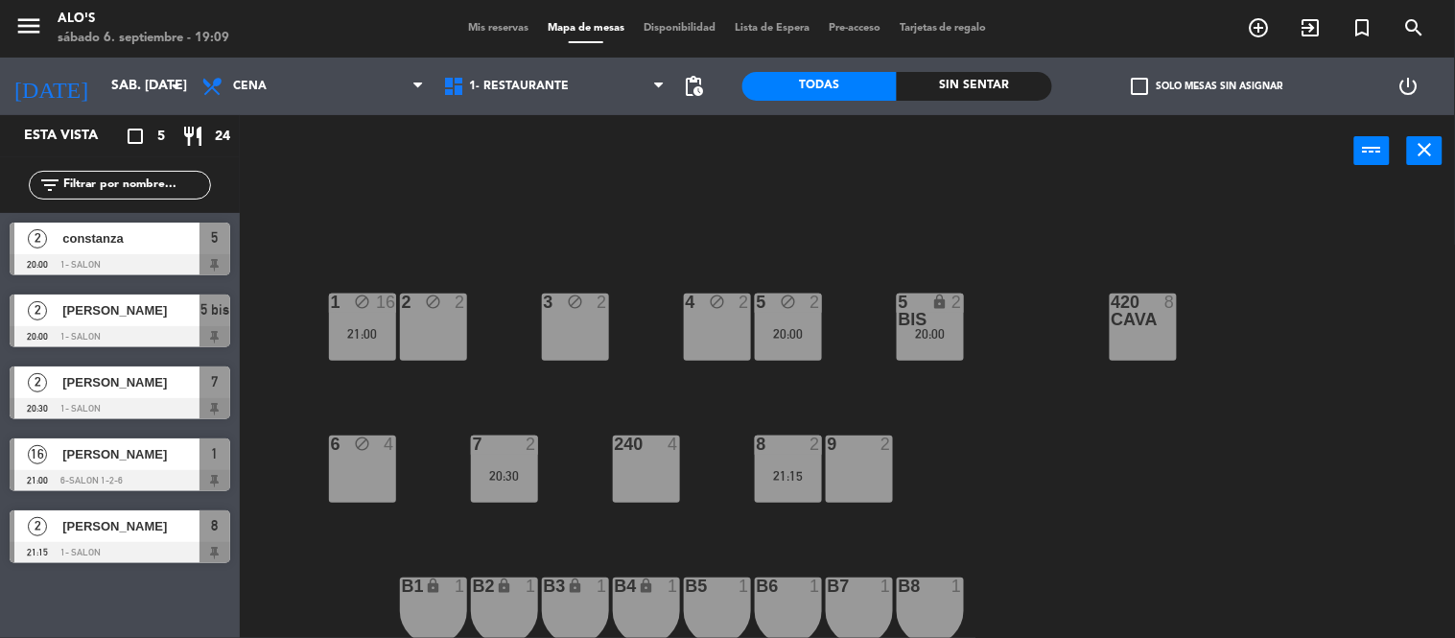
click at [1114, 503] on div "3 block 2 4 block 2 5 block 2 20:00 5 bis lock 2 20:00 420 CAVA 8 1 block 16 21…" at bounding box center [854, 413] width 1200 height 451
click at [514, 469] on div "20:30" at bounding box center [504, 475] width 67 height 13
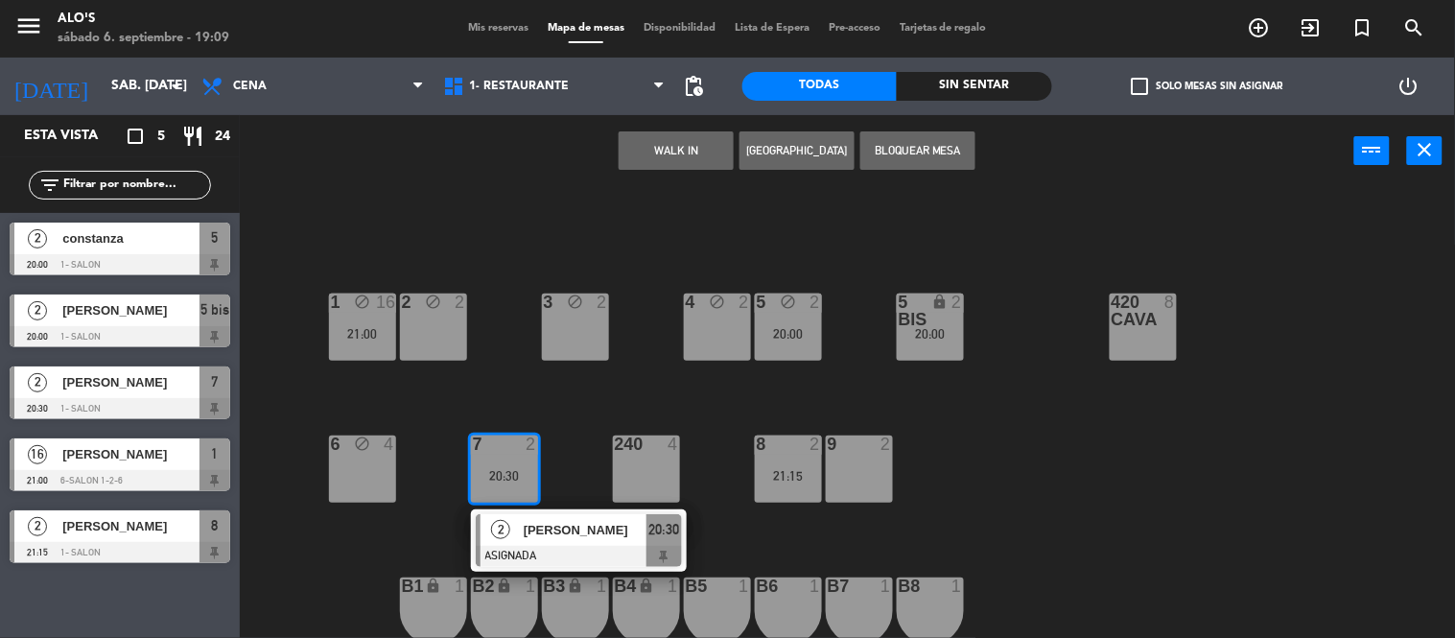
click at [505, 461] on div "7 2 20:30" at bounding box center [504, 468] width 67 height 67
